Goal: Information Seeking & Learning: Learn about a topic

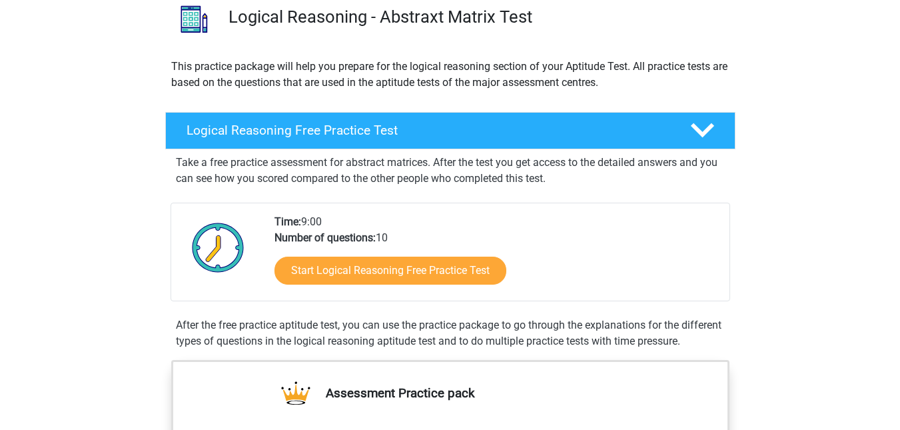
scroll to position [109, 0]
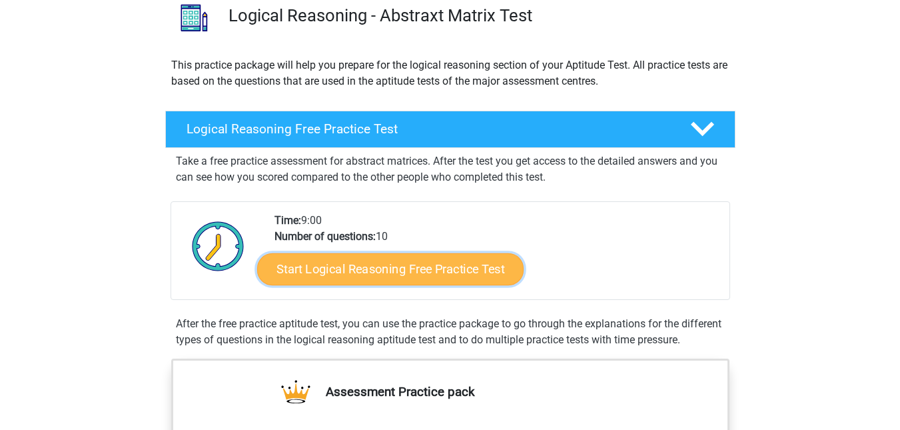
click at [410, 273] on link "Start Logical Reasoning Free Practice Test" at bounding box center [390, 269] width 267 height 32
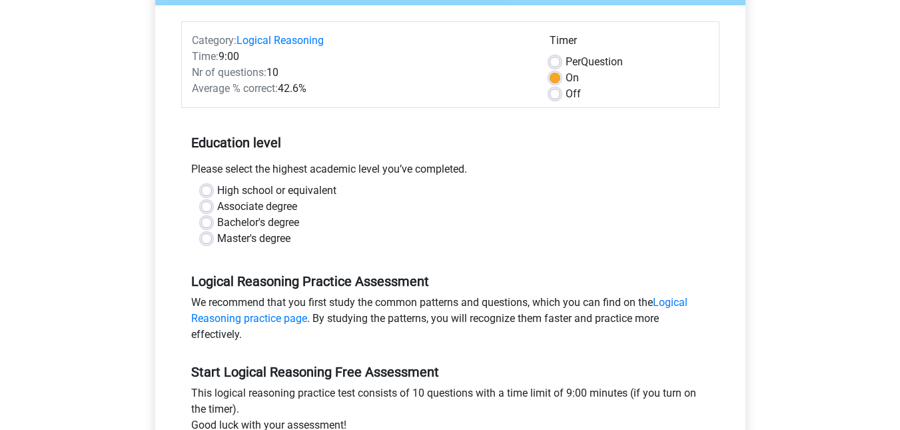
scroll to position [153, 0]
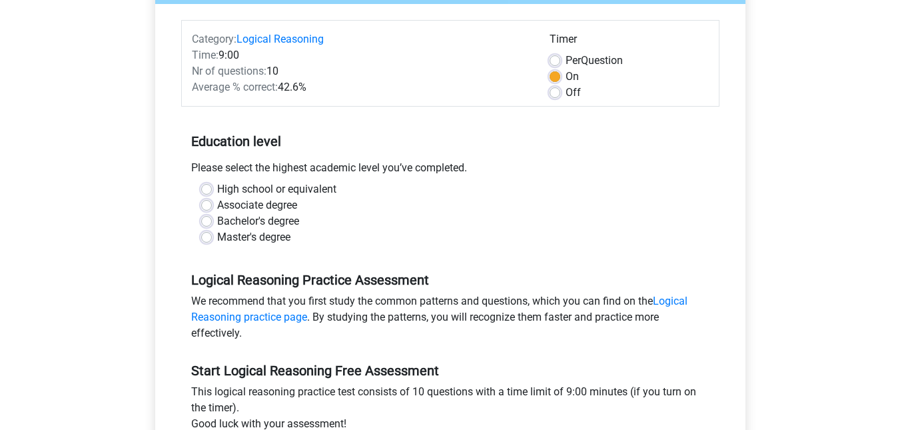
click at [249, 221] on label "Bachelor's degree" at bounding box center [258, 221] width 82 height 16
click at [212, 221] on input "Bachelor's degree" at bounding box center [206, 219] width 11 height 13
radio input "true"
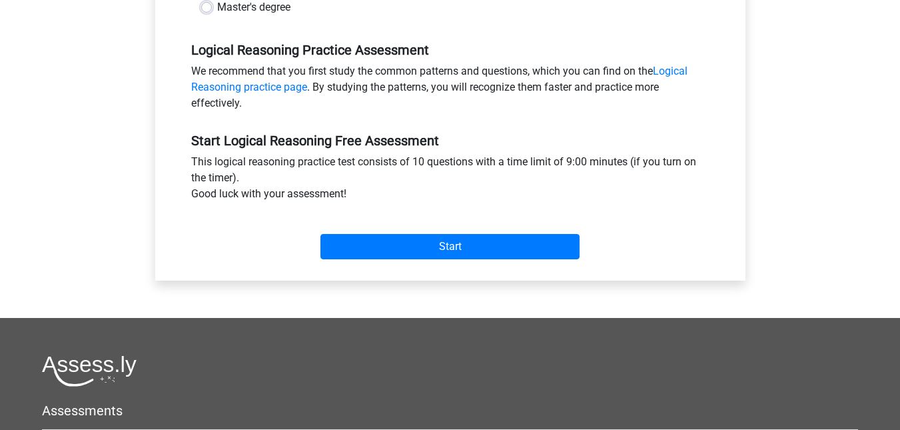
scroll to position [384, 0]
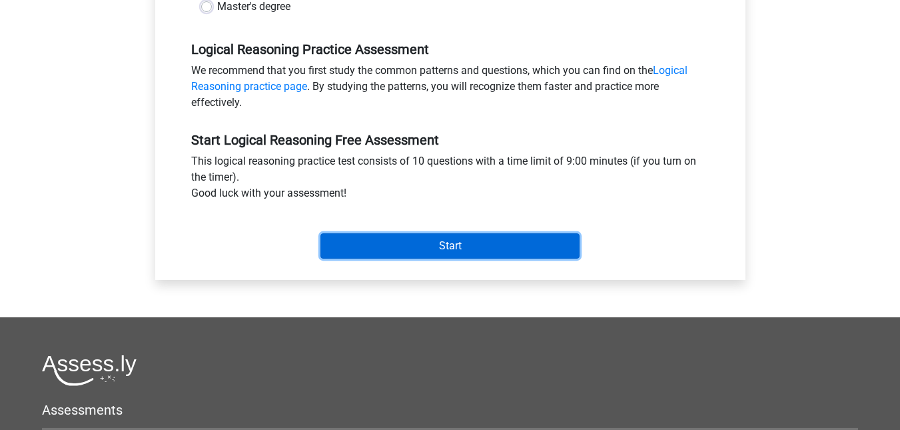
click at [386, 257] on input "Start" at bounding box center [450, 245] width 259 height 25
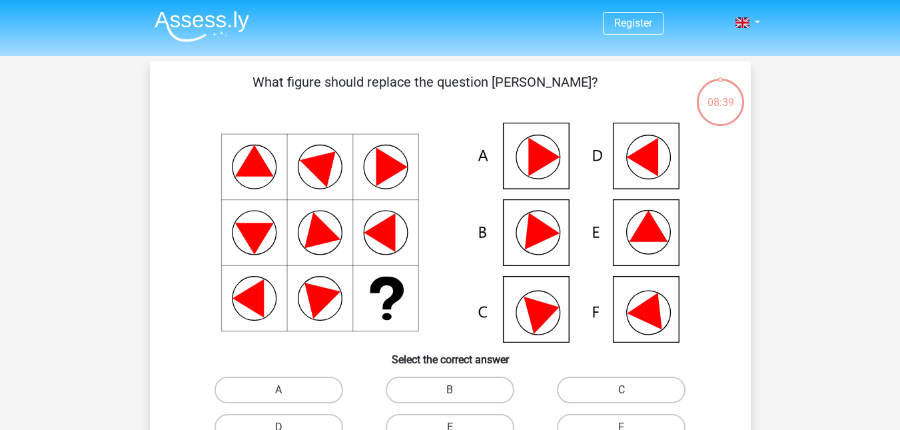
click at [538, 171] on icon at bounding box center [450, 233] width 537 height 220
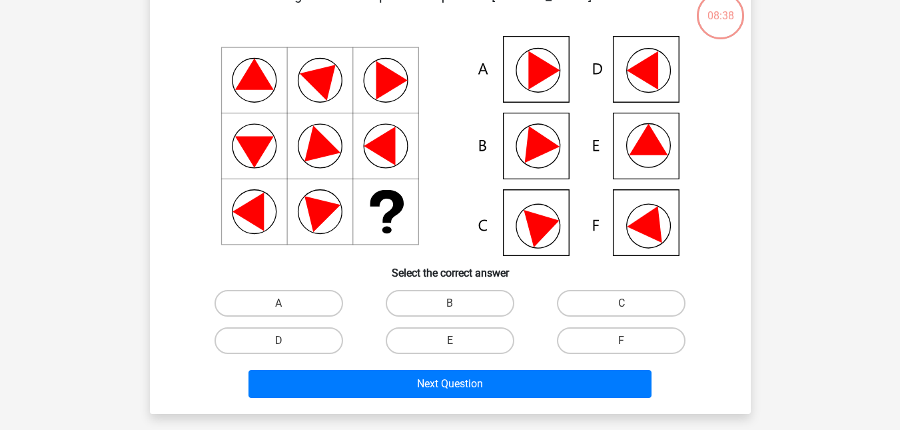
scroll to position [87, 0]
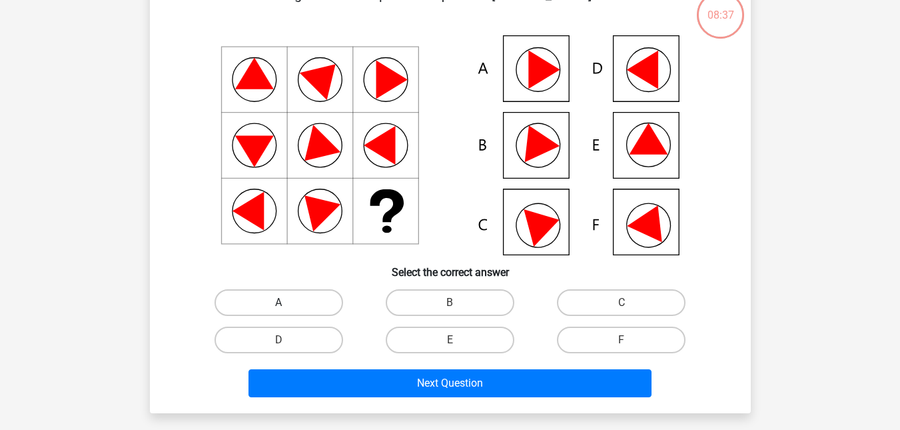
click at [273, 295] on label "A" at bounding box center [279, 302] width 129 height 27
click at [279, 303] on input "A" at bounding box center [283, 307] width 9 height 9
radio input "true"
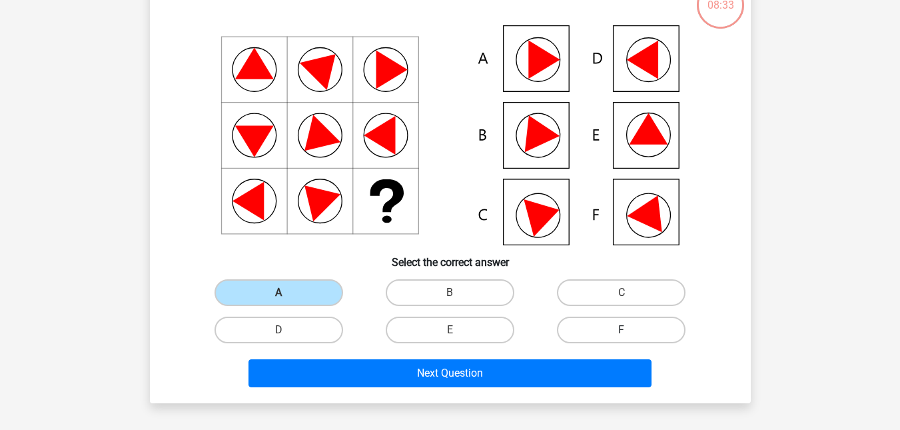
scroll to position [102, 0]
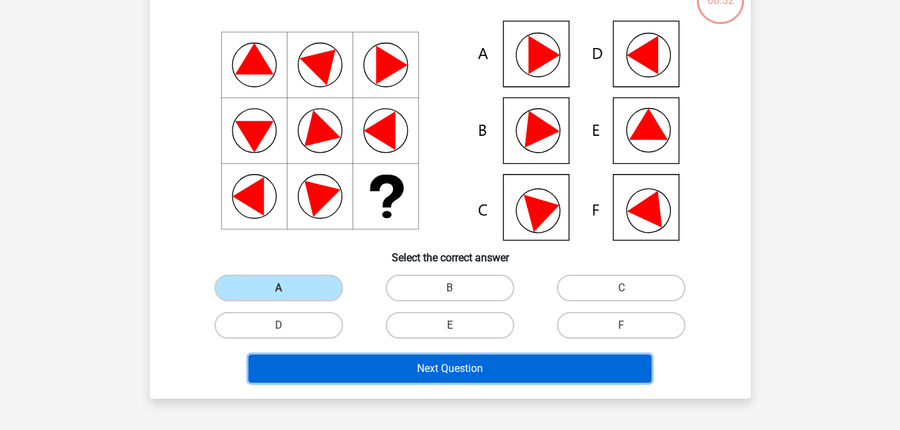
click at [530, 373] on button "Next Question" at bounding box center [450, 369] width 403 height 28
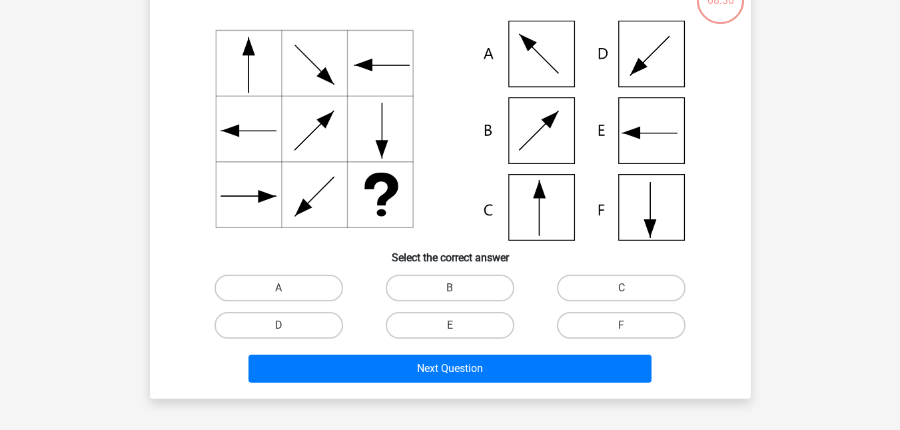
scroll to position [61, 0]
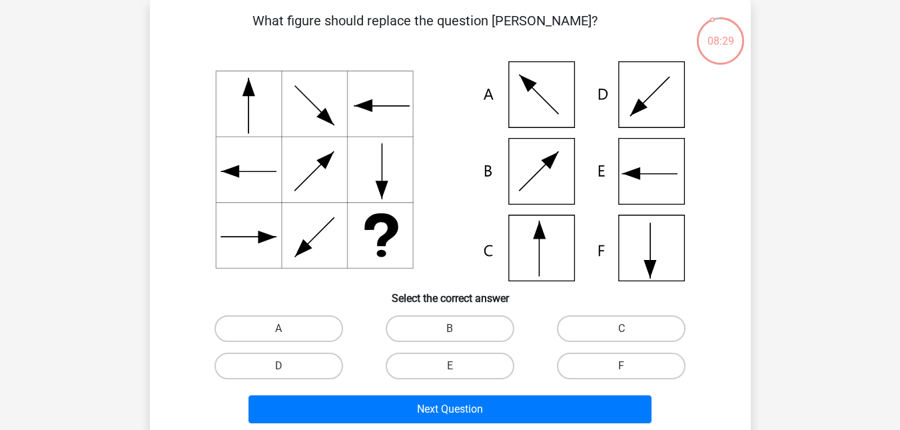
click at [727, 240] on div at bounding box center [450, 171] width 558 height 220
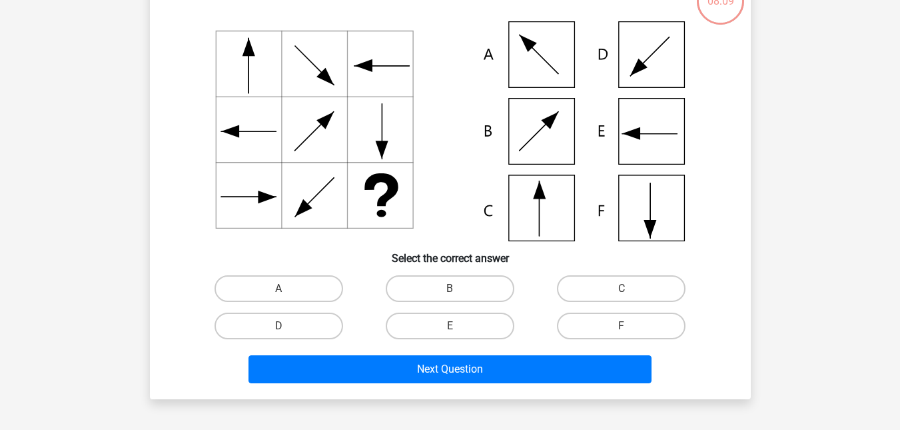
scroll to position [102, 0]
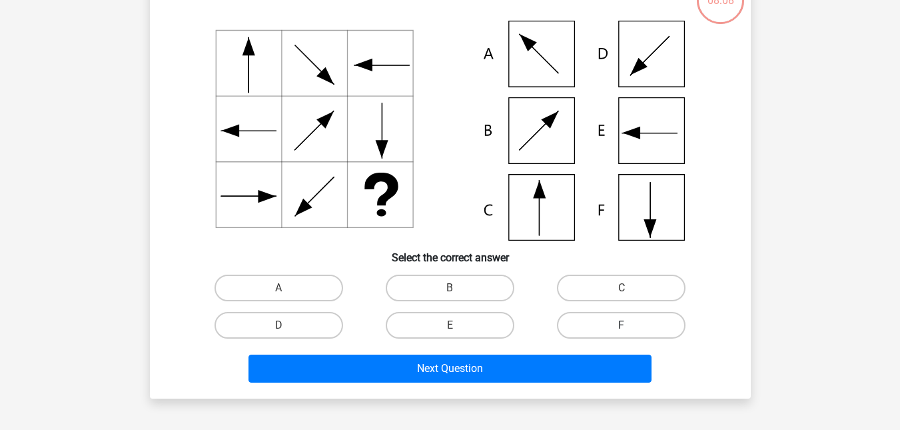
click at [590, 333] on label "F" at bounding box center [621, 325] width 129 height 27
click at [622, 333] on input "F" at bounding box center [626, 329] width 9 height 9
radio input "true"
click at [608, 287] on label "C" at bounding box center [621, 288] width 129 height 27
click at [622, 288] on input "C" at bounding box center [626, 292] width 9 height 9
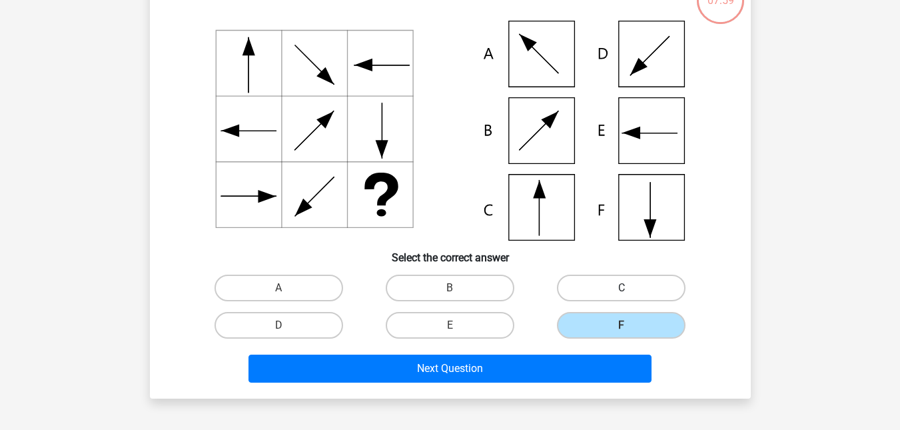
radio input "true"
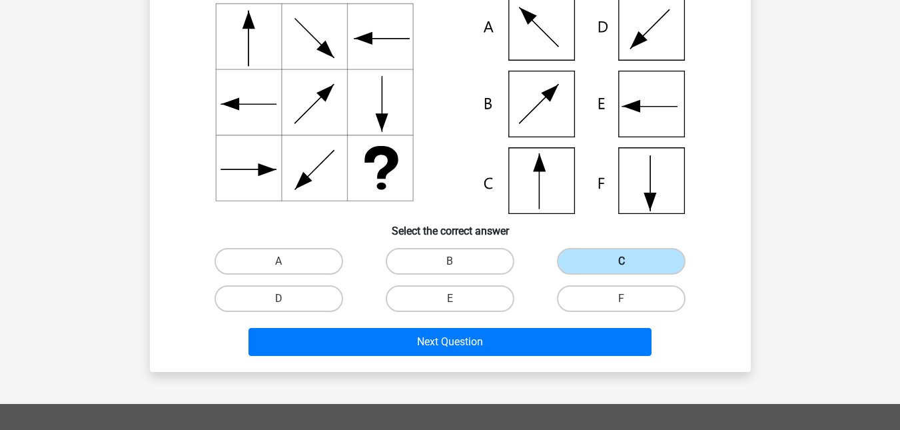
scroll to position [129, 0]
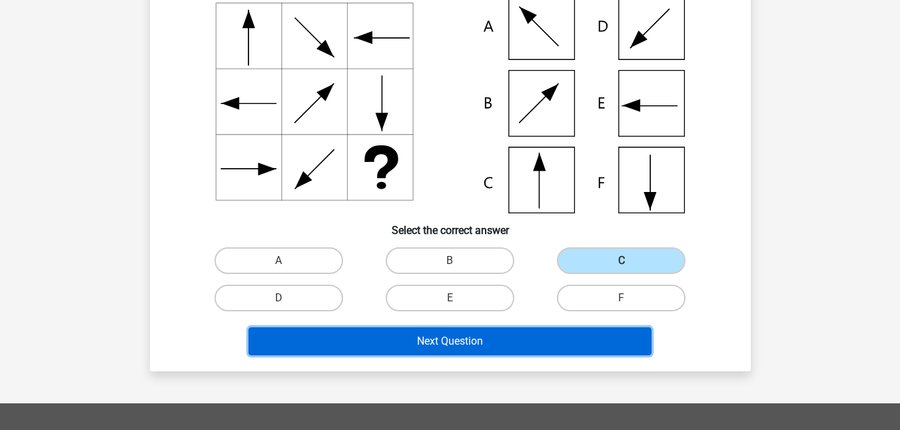
click at [503, 339] on button "Next Question" at bounding box center [450, 341] width 403 height 28
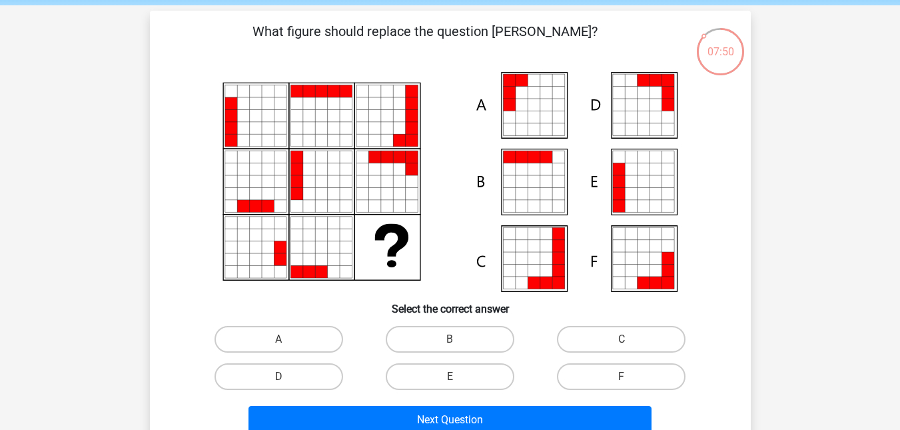
scroll to position [50, 0]
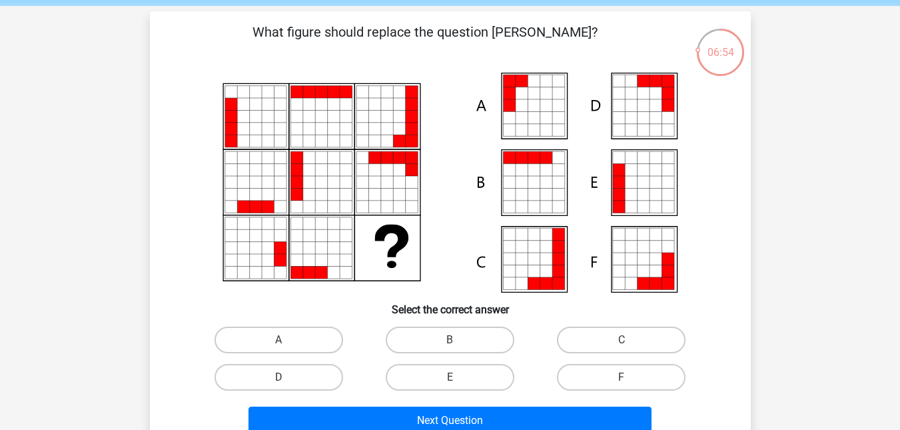
click at [663, 184] on icon at bounding box center [668, 182] width 12 height 12
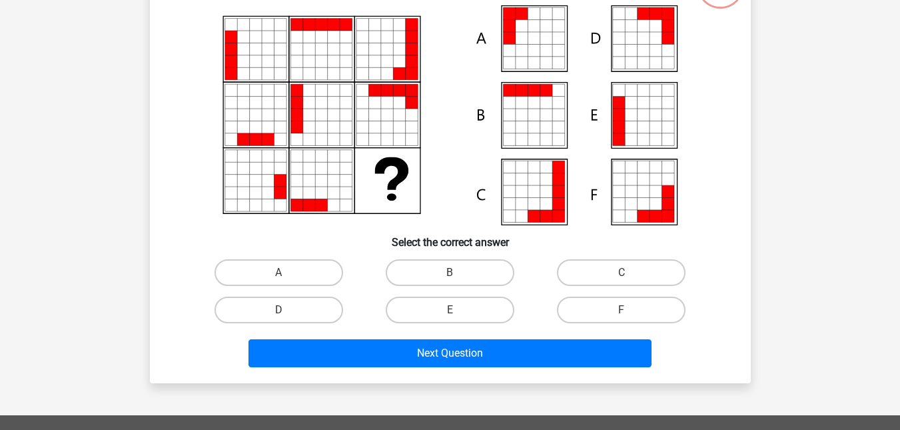
scroll to position [119, 0]
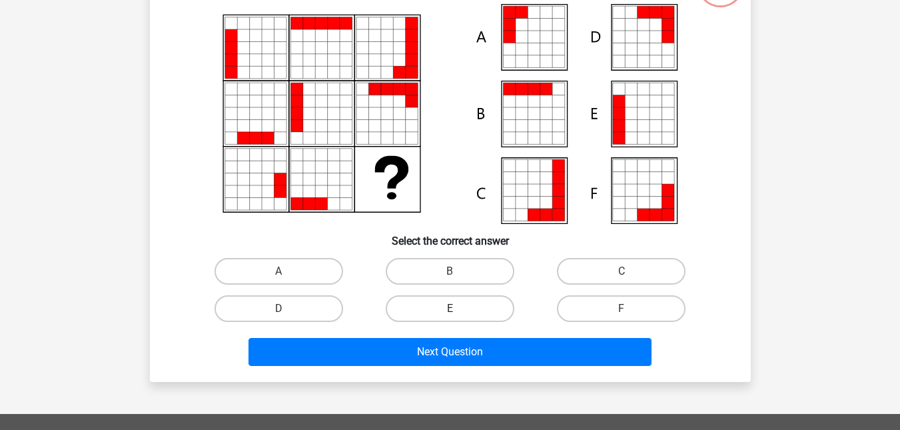
click at [474, 313] on label "E" at bounding box center [450, 308] width 129 height 27
click at [458, 313] on input "E" at bounding box center [454, 313] width 9 height 9
radio input "true"
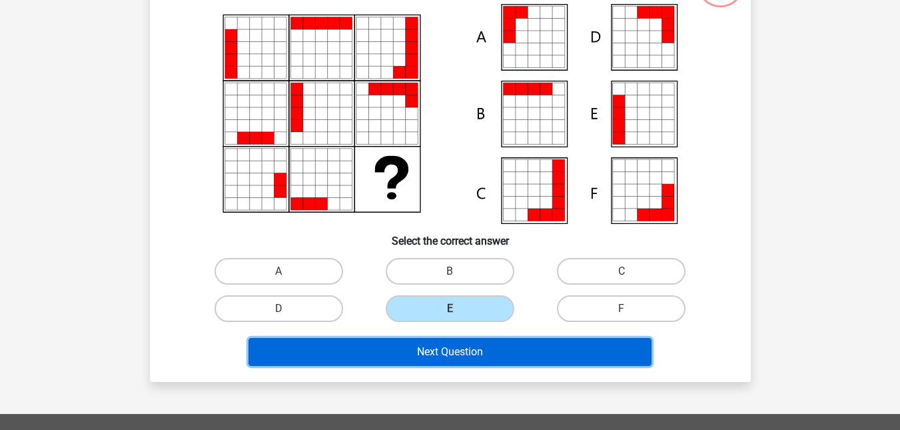
click at [487, 345] on button "Next Question" at bounding box center [450, 352] width 403 height 28
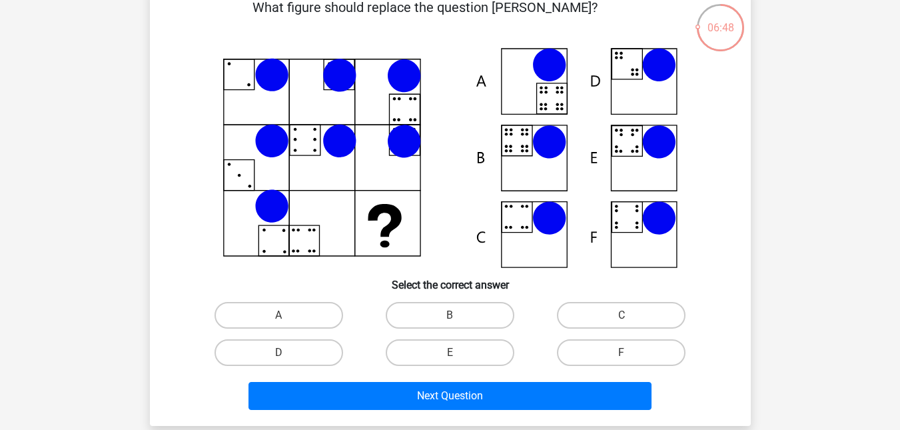
scroll to position [75, 0]
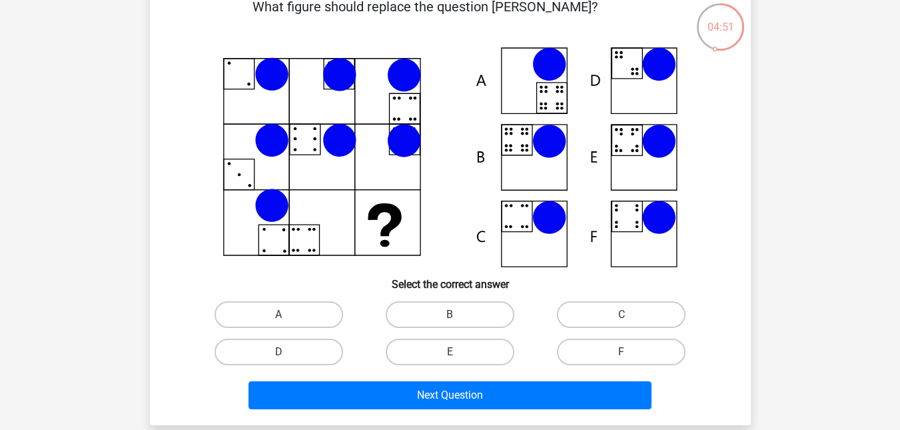
click at [640, 221] on icon at bounding box center [450, 157] width 537 height 220
click at [581, 347] on label "F" at bounding box center [621, 352] width 129 height 27
click at [622, 352] on input "F" at bounding box center [626, 356] width 9 height 9
radio input "true"
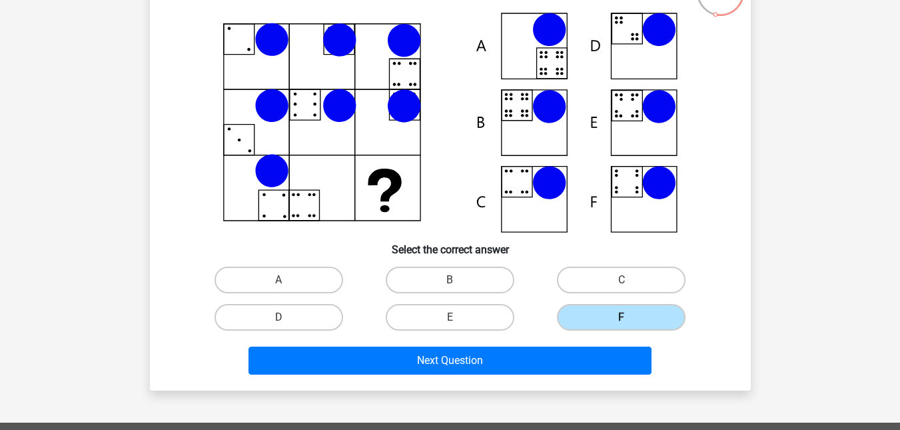
scroll to position [116, 0]
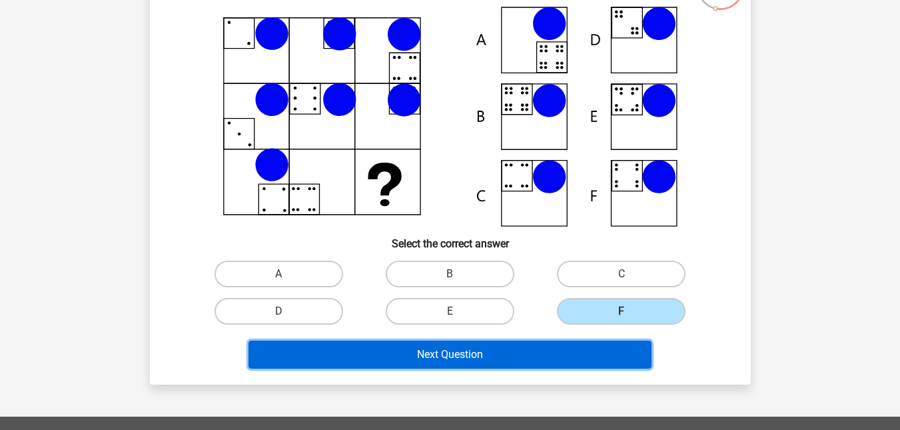
click at [543, 350] on button "Next Question" at bounding box center [450, 355] width 403 height 28
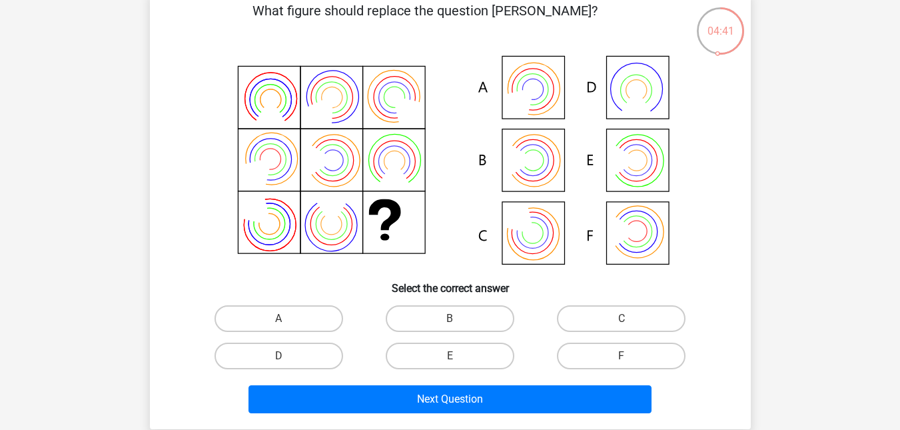
scroll to position [71, 0]
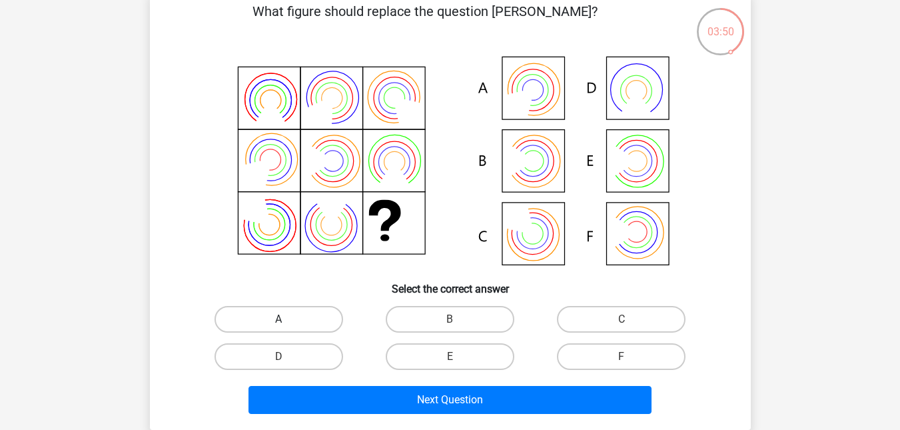
click at [277, 315] on label "A" at bounding box center [279, 319] width 129 height 27
click at [279, 319] on input "A" at bounding box center [283, 323] width 9 height 9
radio input "true"
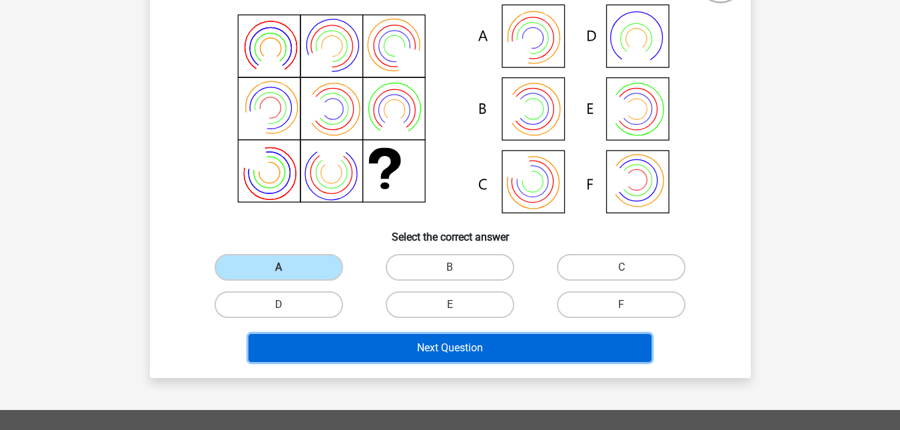
click at [526, 348] on button "Next Question" at bounding box center [450, 348] width 403 height 28
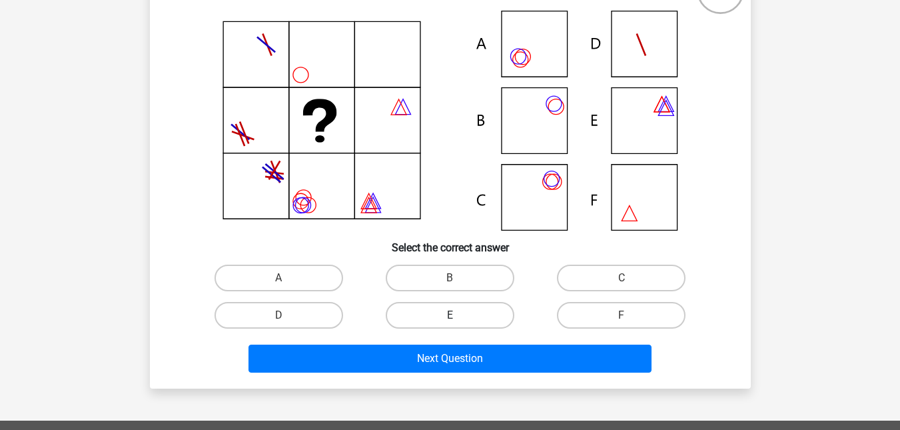
scroll to position [110, 0]
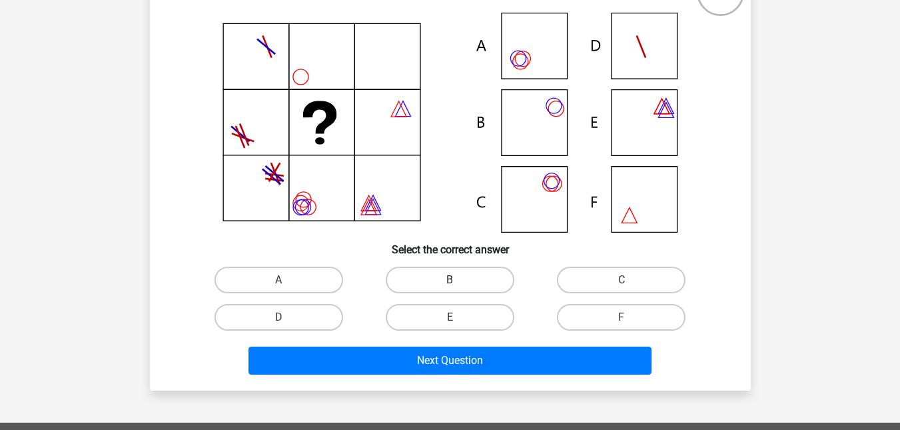
click at [461, 279] on label "B" at bounding box center [450, 280] width 129 height 27
click at [458, 280] on input "B" at bounding box center [454, 284] width 9 height 9
radio input "true"
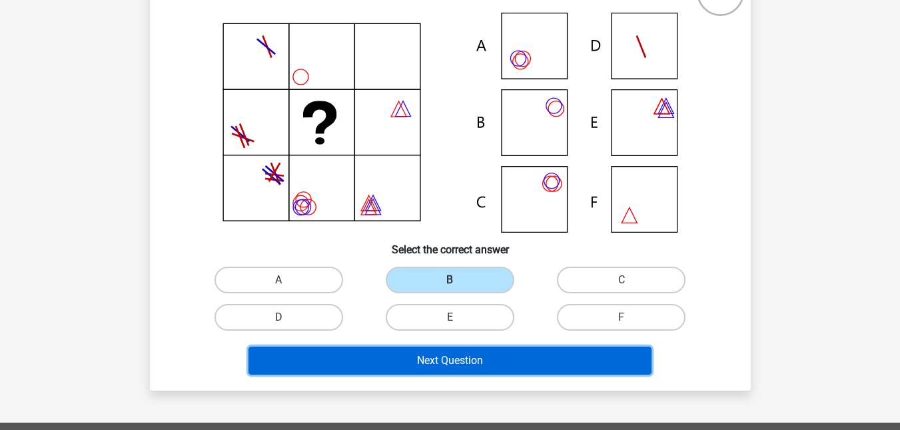
click at [483, 358] on button "Next Question" at bounding box center [450, 361] width 403 height 28
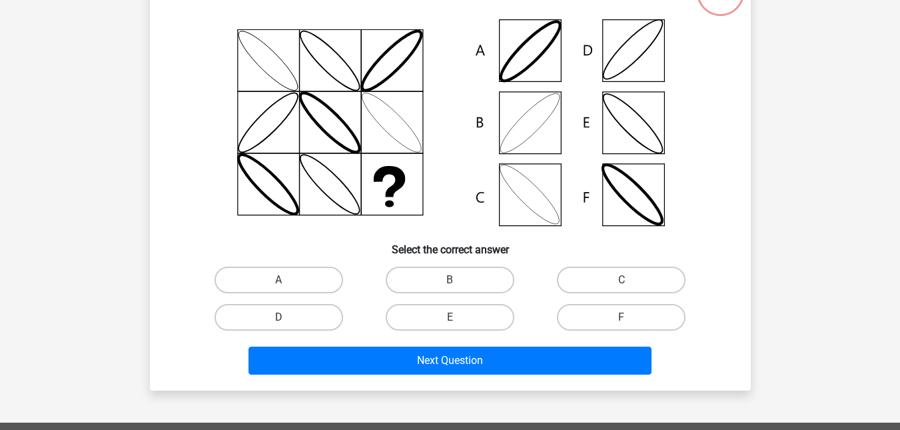
scroll to position [61, 0]
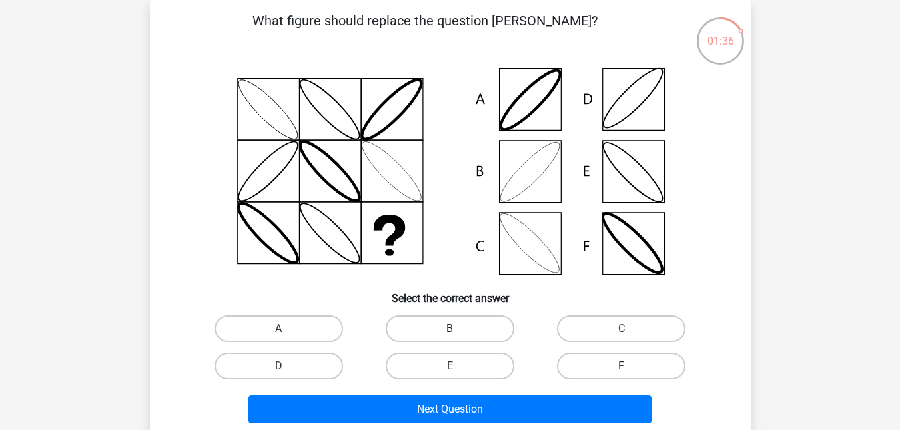
click at [432, 321] on label "B" at bounding box center [450, 328] width 129 height 27
click at [450, 329] on input "B" at bounding box center [454, 333] width 9 height 9
radio input "true"
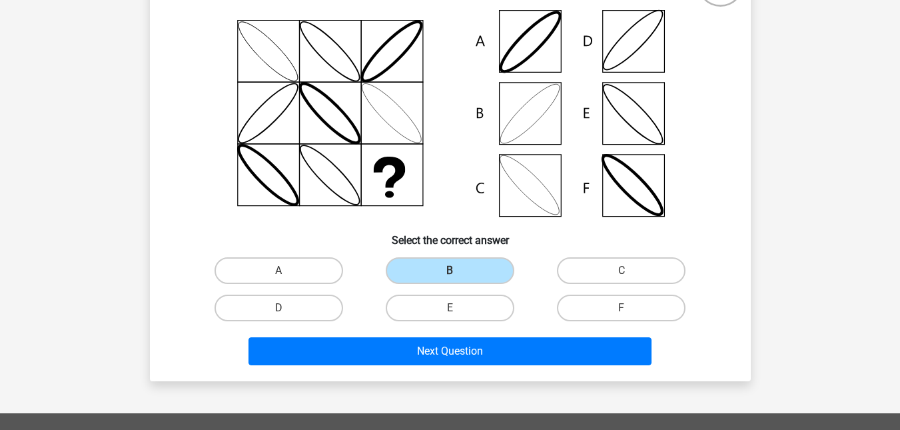
scroll to position [233, 0]
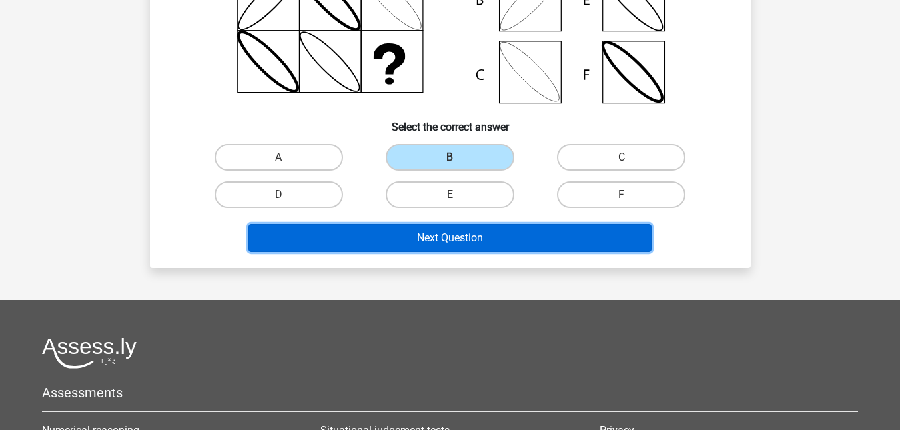
click at [462, 233] on button "Next Question" at bounding box center [450, 238] width 403 height 28
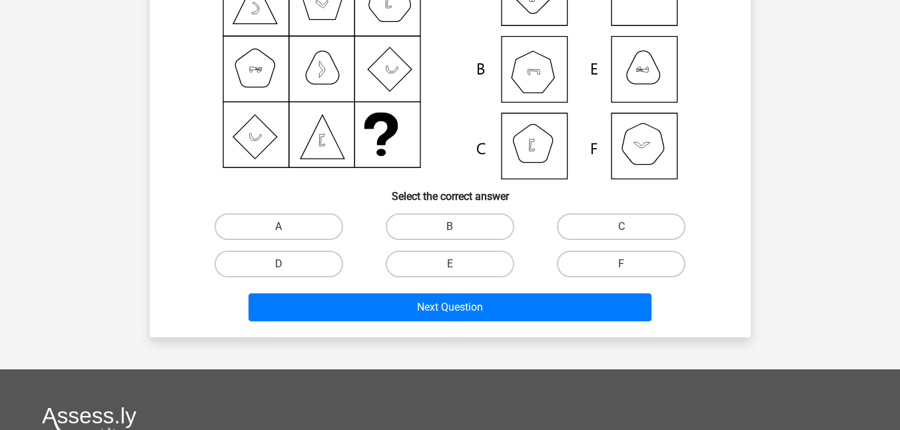
scroll to position [68, 0]
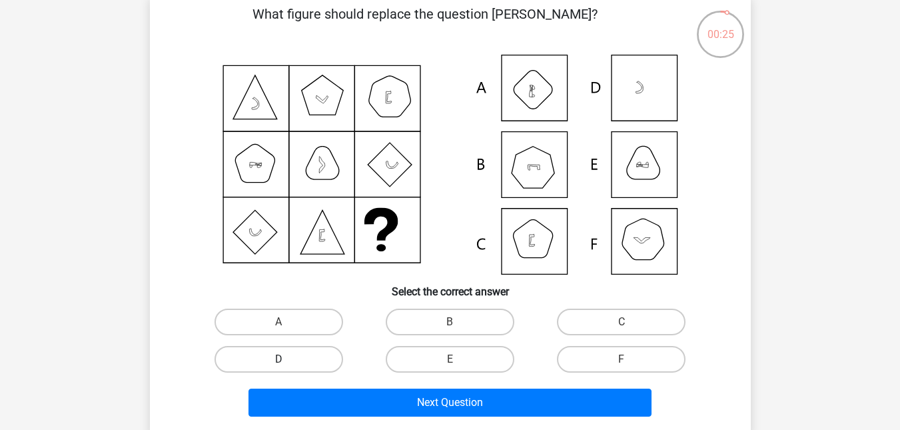
click at [306, 353] on label "D" at bounding box center [279, 359] width 129 height 27
click at [287, 359] on input "D" at bounding box center [283, 363] width 9 height 9
radio input "true"
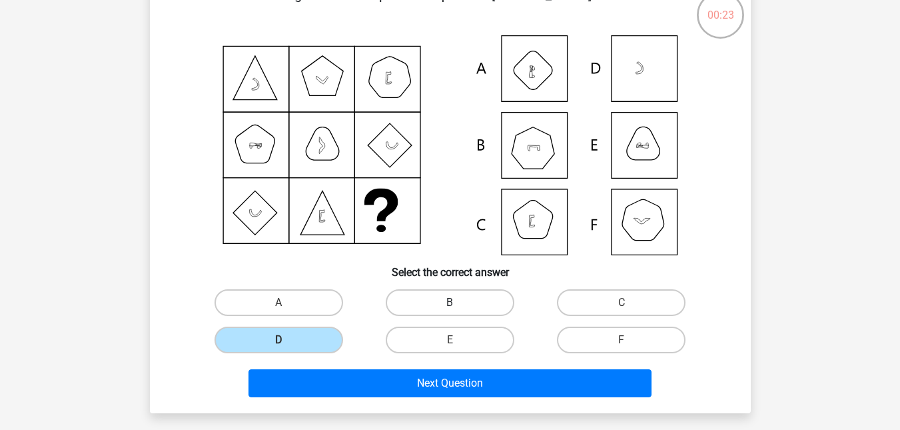
scroll to position [87, 0]
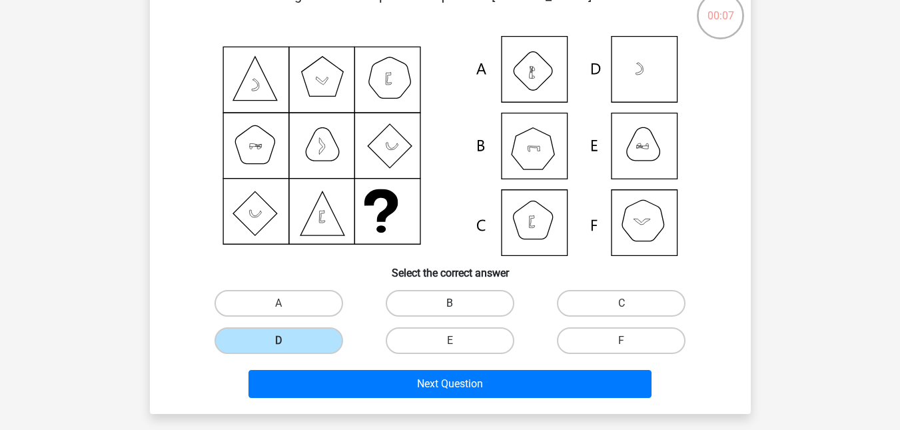
click at [445, 295] on label "B" at bounding box center [450, 303] width 129 height 27
click at [450, 303] on input "B" at bounding box center [454, 307] width 9 height 9
radio input "true"
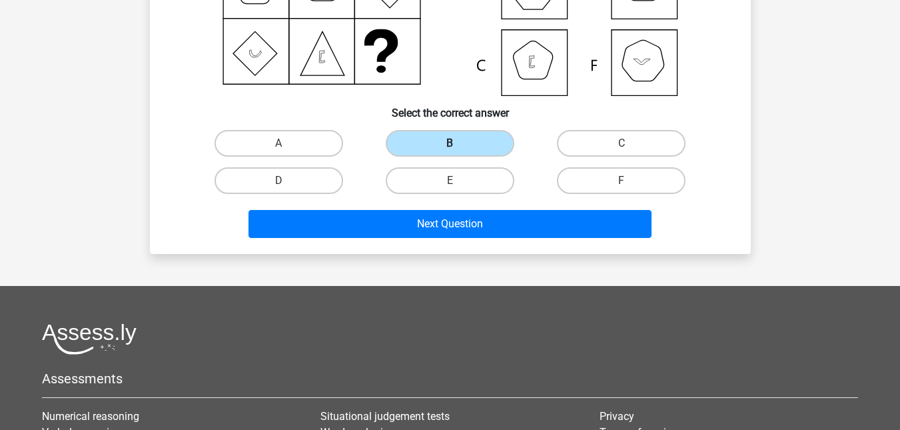
scroll to position [259, 0]
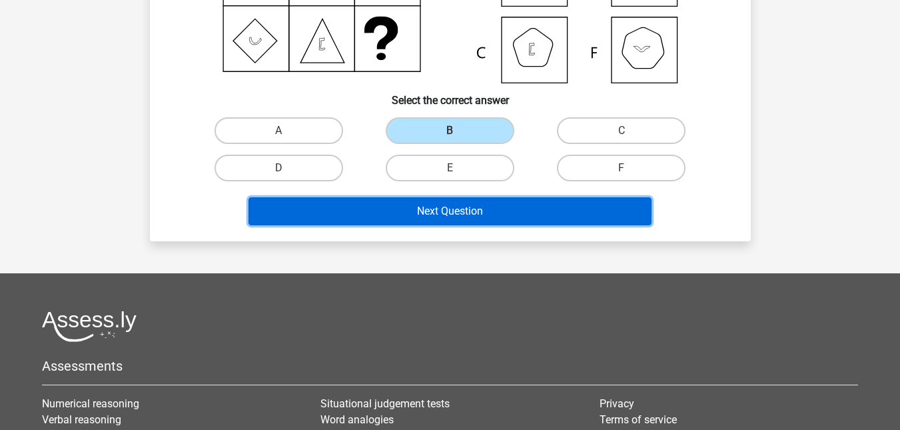
click at [371, 207] on button "Next Question" at bounding box center [450, 211] width 403 height 28
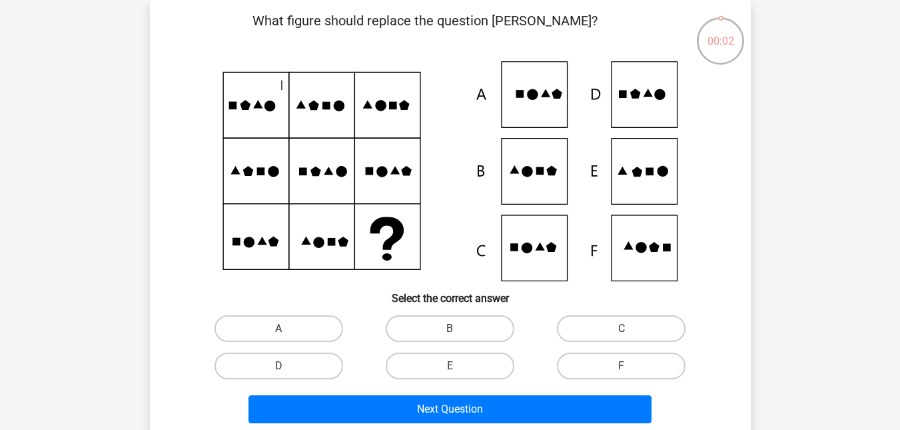
scroll to position [7, 0]
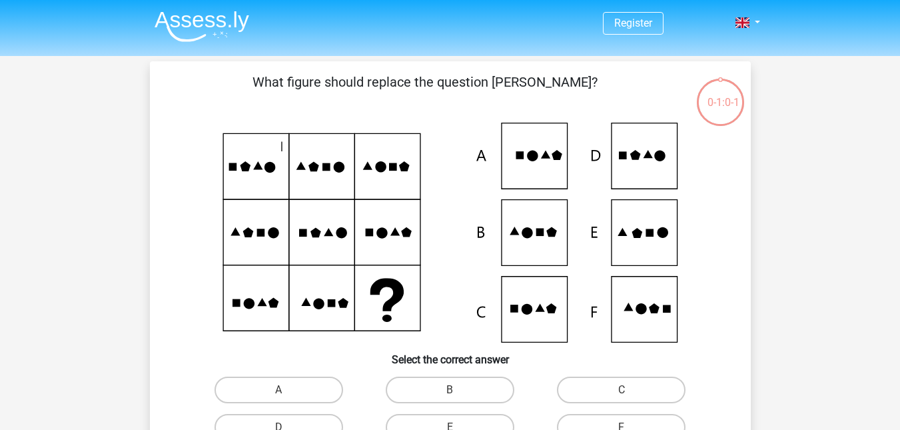
scroll to position [83, 0]
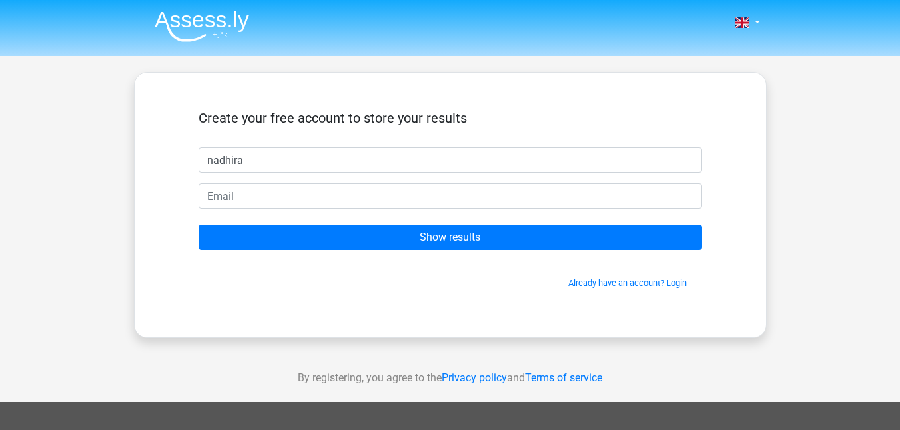
type input "nadhira"
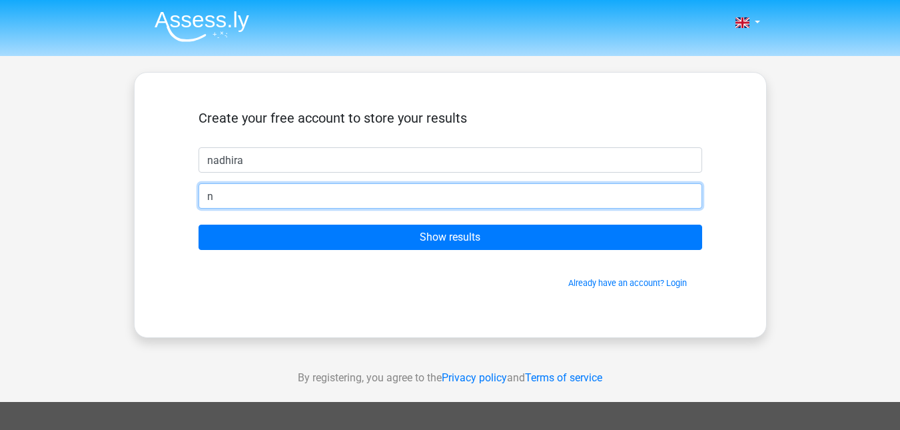
click at [528, 195] on input "n" at bounding box center [451, 195] width 504 height 25
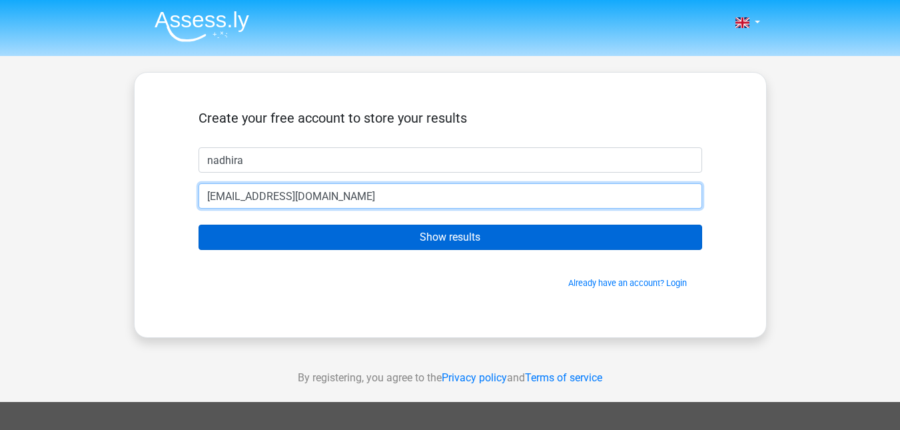
type input "nadhiradzran@gmail.com"
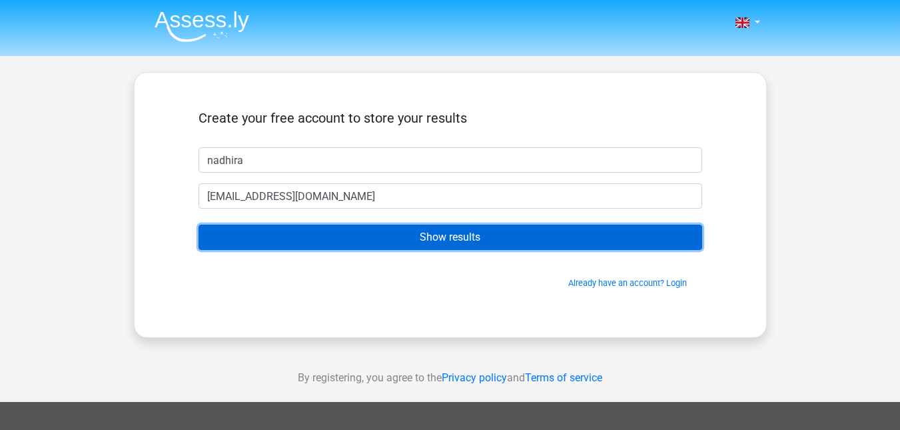
click at [448, 237] on input "Show results" at bounding box center [451, 237] width 504 height 25
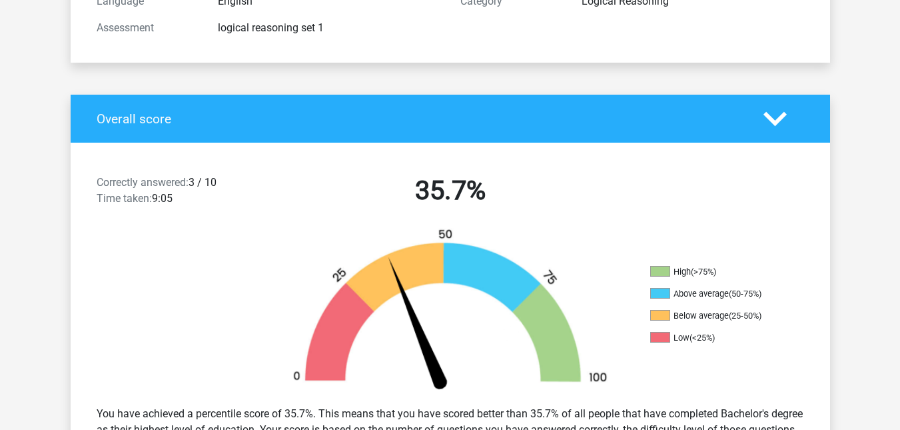
scroll to position [195, 0]
